Goal: Task Accomplishment & Management: Use online tool/utility

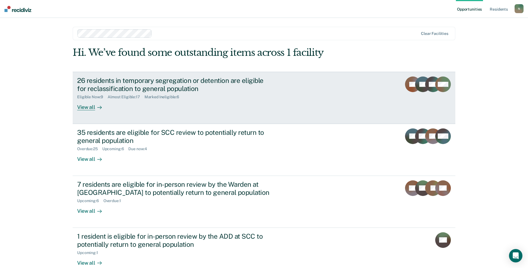
click at [102, 85] on div "26 residents in temporary segregation or detention are eligible for reclassific…" at bounding box center [175, 85] width 196 height 16
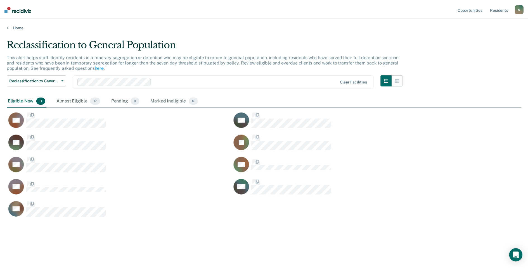
scroll to position [184, 514]
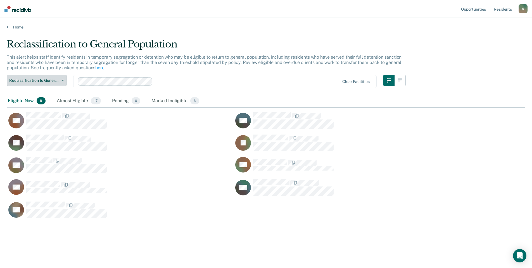
click at [44, 80] on span "Reclassification to General Population" at bounding box center [34, 80] width 50 height 5
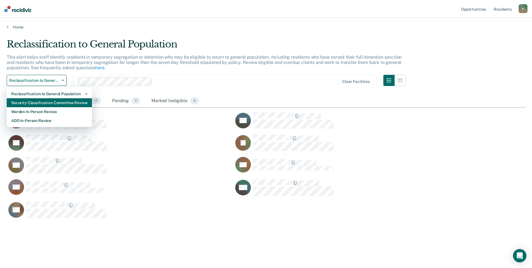
click at [41, 101] on div "Security Classification Committee Review" at bounding box center [49, 102] width 76 height 9
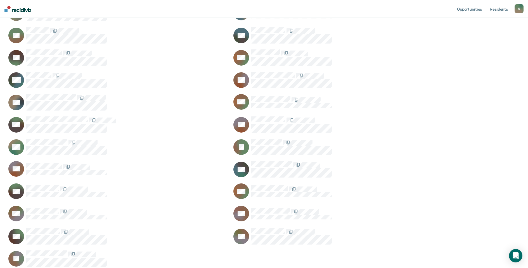
scroll to position [140, 0]
